Goal: Navigation & Orientation: Find specific page/section

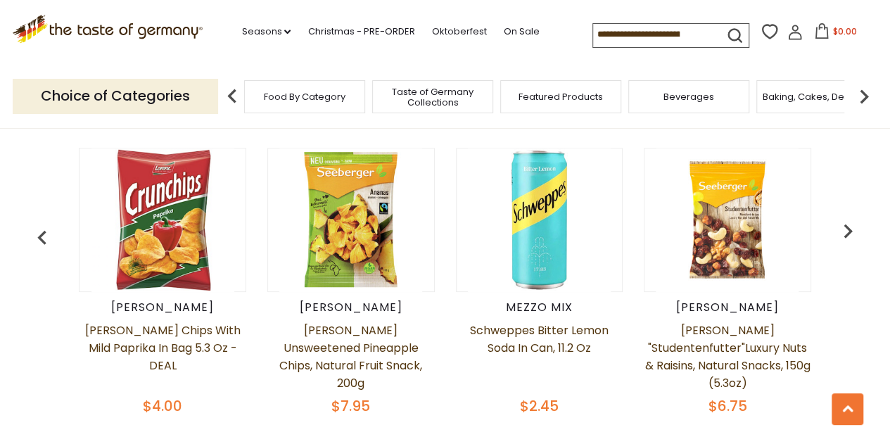
scroll to position [563, 0]
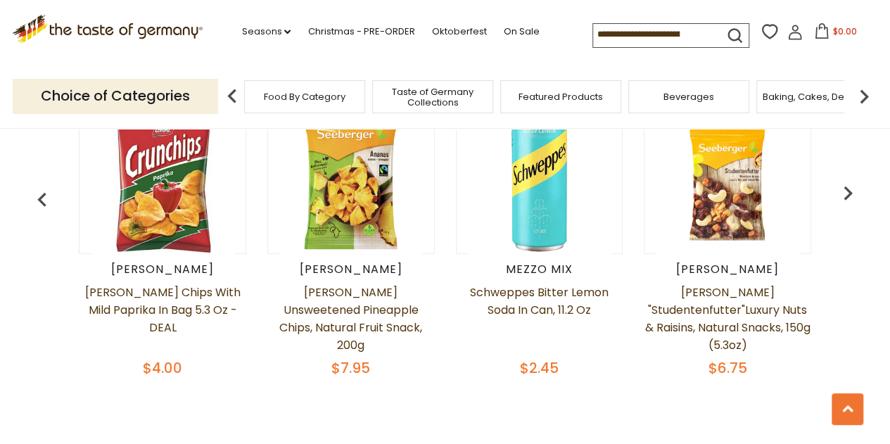
click at [847, 207] on img "button" at bounding box center [848, 193] width 28 height 28
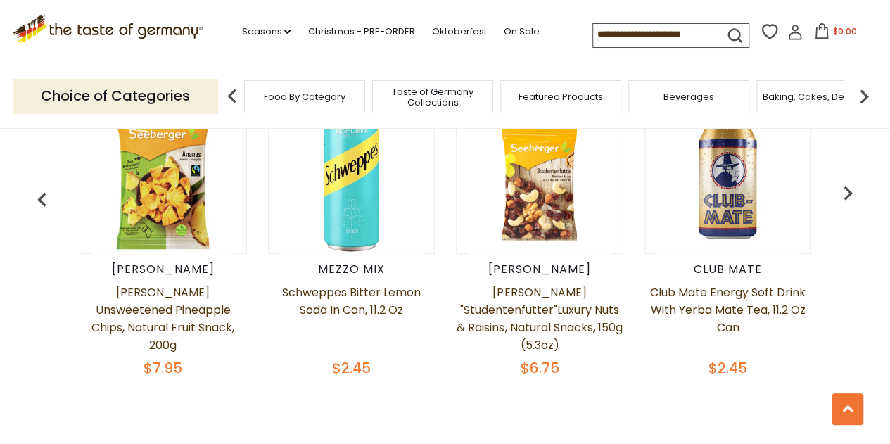
click at [847, 207] on img "button" at bounding box center [848, 193] width 28 height 28
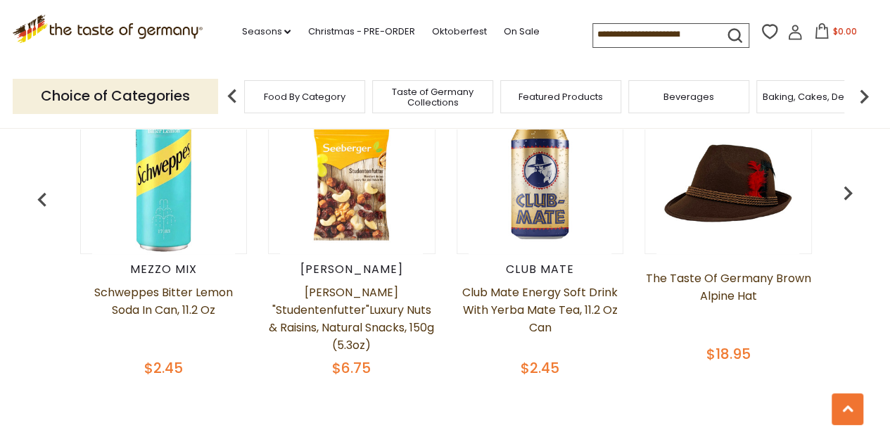
click at [847, 207] on img "button" at bounding box center [848, 193] width 28 height 28
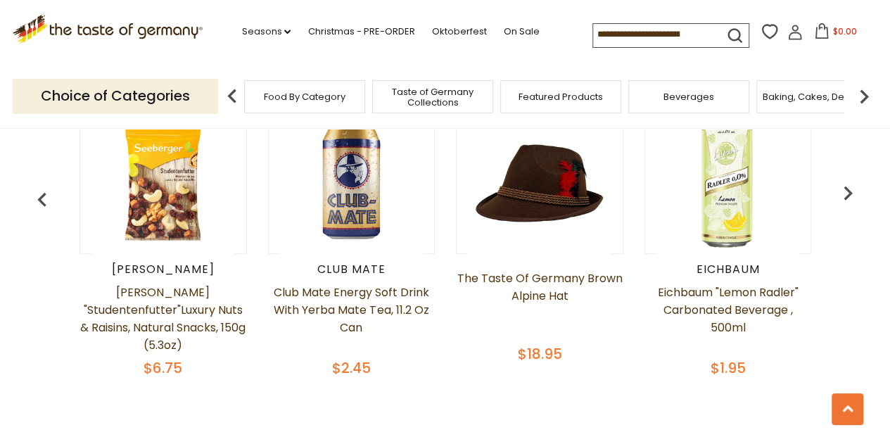
click at [847, 207] on img "button" at bounding box center [848, 193] width 28 height 28
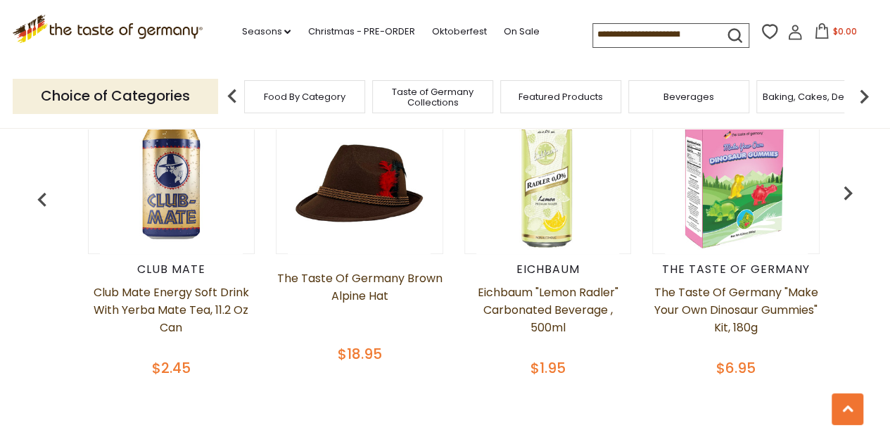
scroll to position [0, 752]
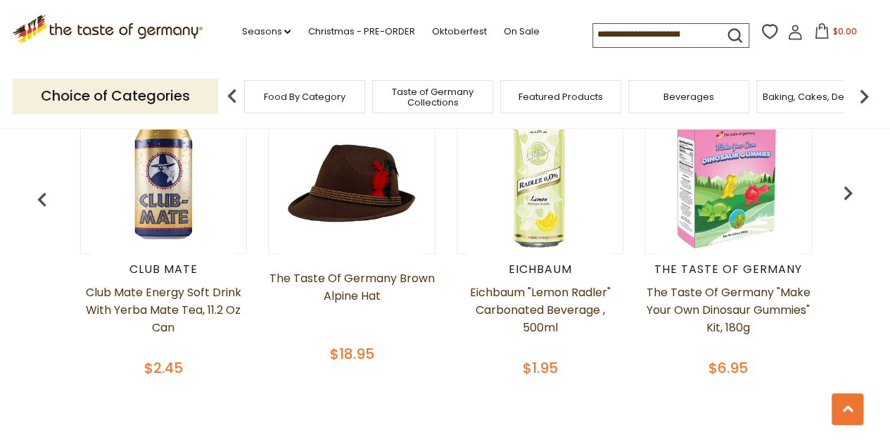
click at [295, 98] on span "Food By Category" at bounding box center [305, 96] width 82 height 11
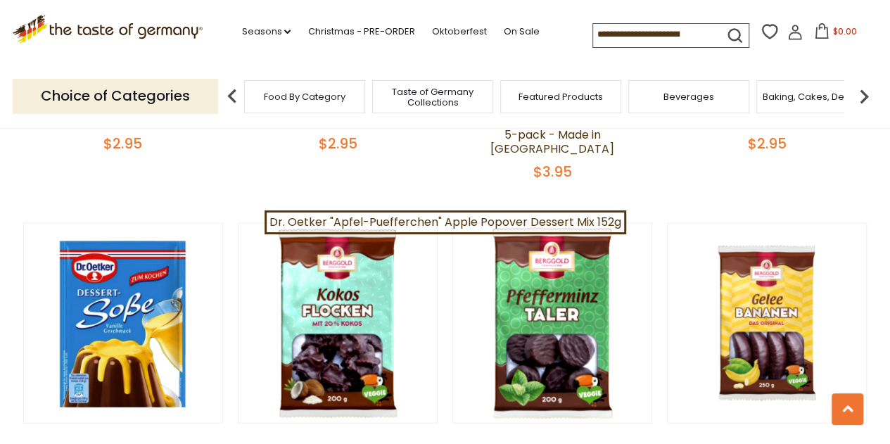
scroll to position [1219, 0]
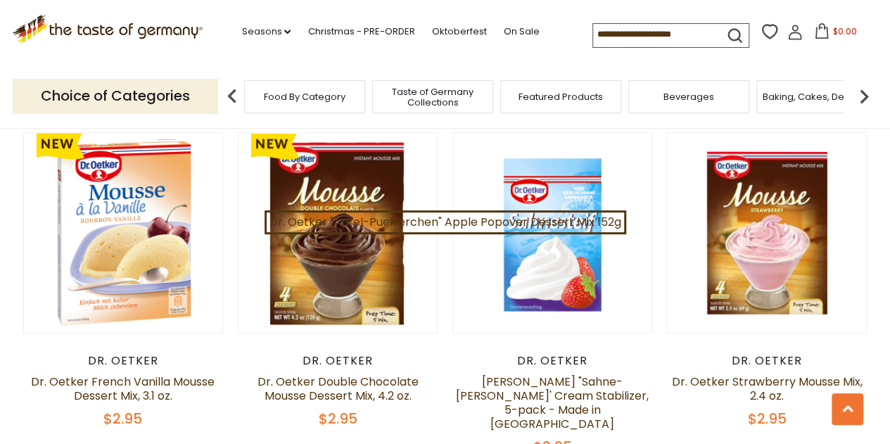
click at [167, 92] on p "Choice of Categories" at bounding box center [115, 96] width 205 height 34
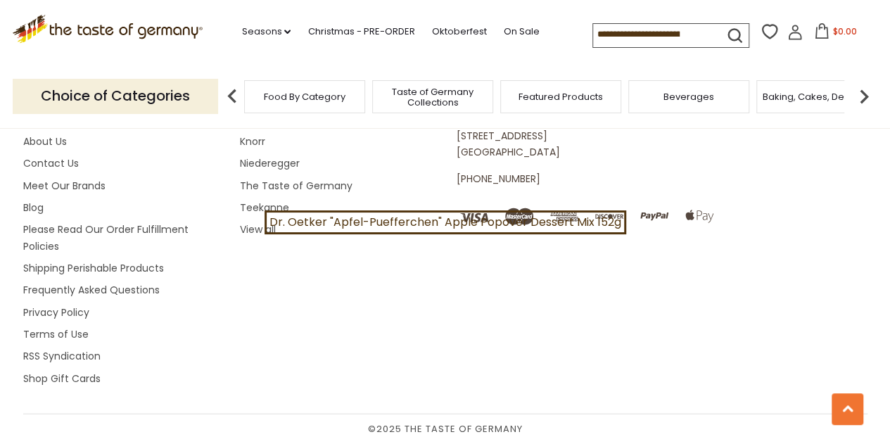
scroll to position [4503, 0]
